Goal: Navigation & Orientation: Go to known website

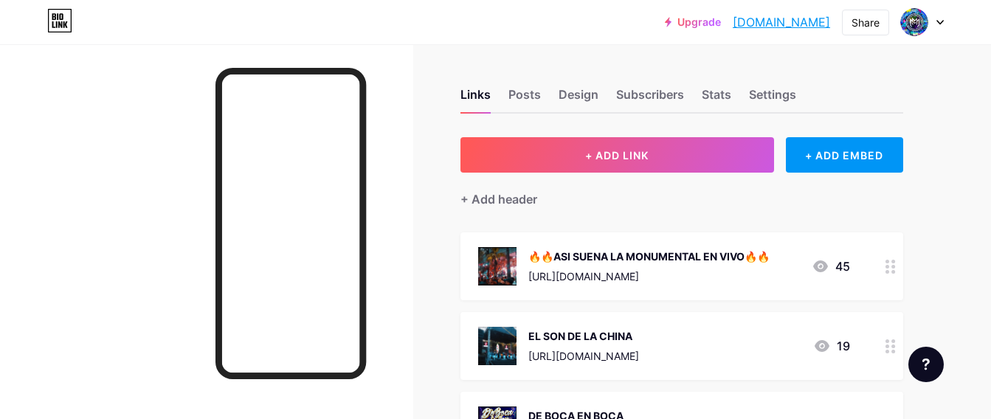
scroll to position [960, 0]
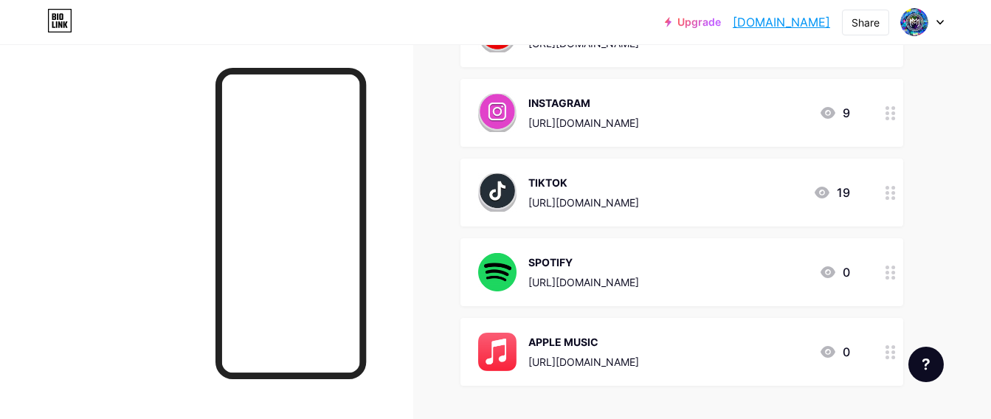
scroll to position [954, 0]
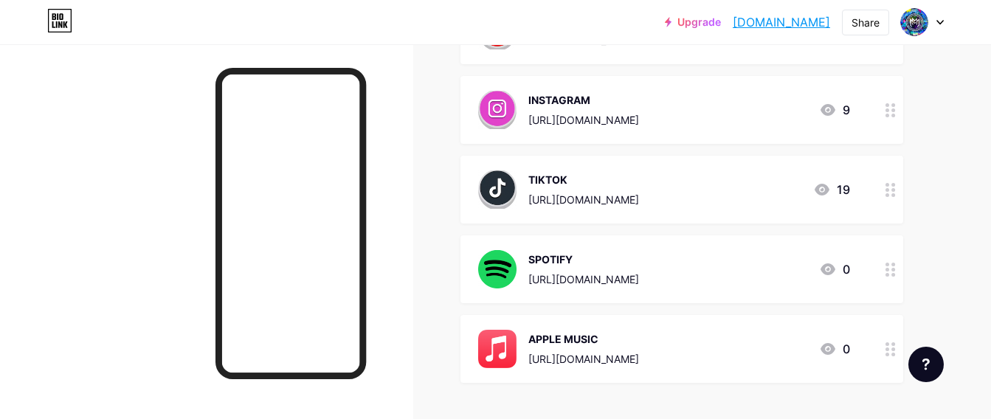
click at [734, 33] on div "Upgrade bandalamonument... bandalamonumental.bio.link" at bounding box center [747, 22] width 165 height 27
click at [735, 31] on div "Upgrade bandalamonument... bandalamonumental.bio.link" at bounding box center [747, 22] width 165 height 27
click at [735, 27] on link "[DOMAIN_NAME]" at bounding box center [781, 22] width 97 height 18
